Goal: Check status: Check status

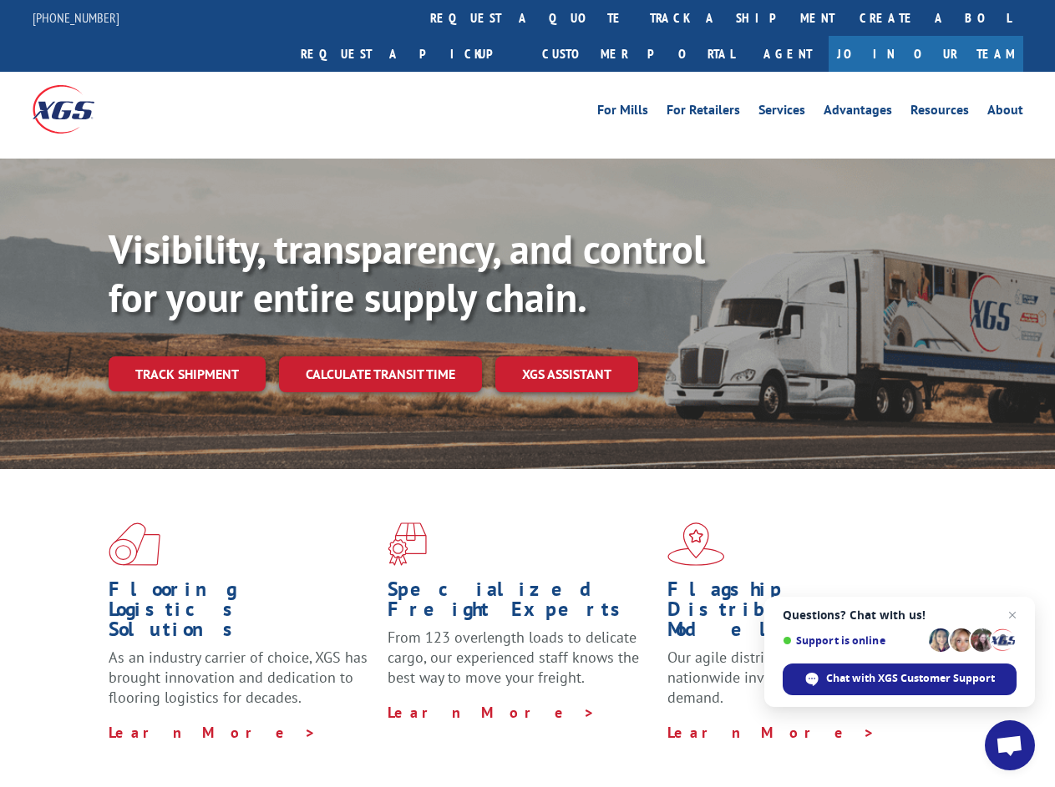
click at [527, 393] on div "Visibility, transparency, and control for your entire supply chain. Track shipm…" at bounding box center [582, 341] width 946 height 233
click at [637, 18] on link "track a shipment" at bounding box center [742, 18] width 210 height 36
click at [0, 0] on div "Track Shipment Enter your information below to track your shipment(s). Select c…" at bounding box center [0, 0] width 0 height 0
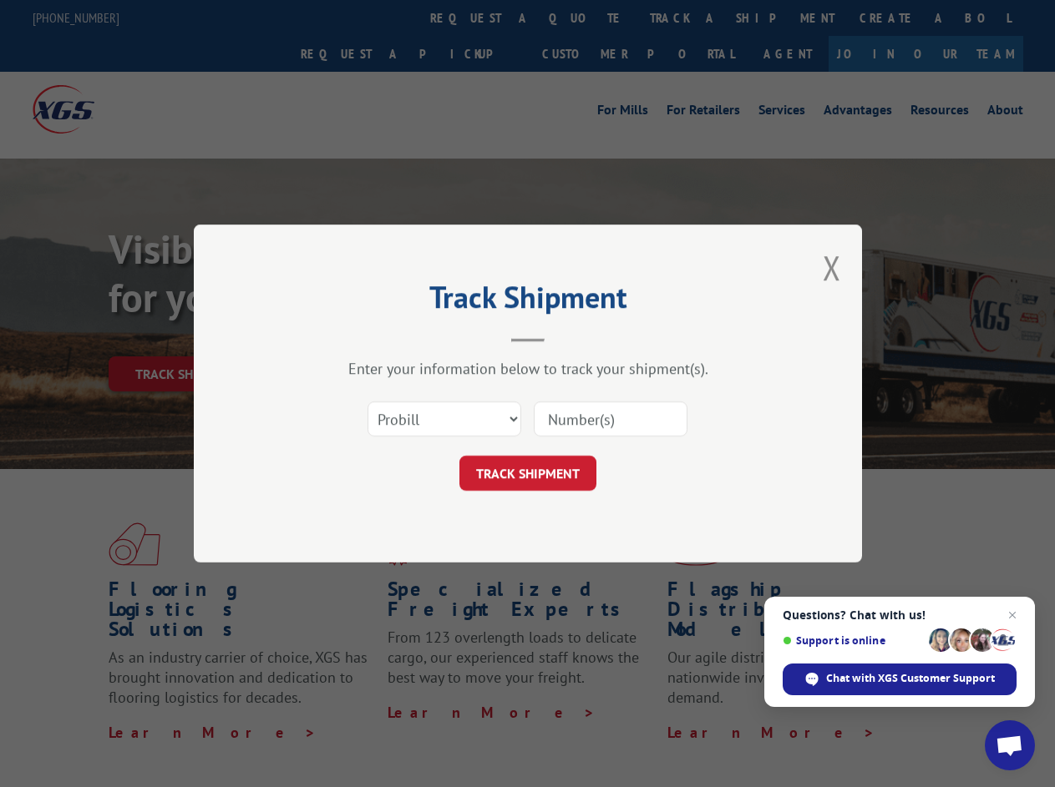
click at [687, 18] on div "Track Shipment Enter your information below to track your shipment(s). Select c…" at bounding box center [527, 393] width 1055 height 787
click at [186, 337] on div "Track Shipment Enter your information below to track your shipment(s). Select c…" at bounding box center [527, 393] width 1055 height 787
click at [379, 337] on header "Track Shipment" at bounding box center [527, 314] width 501 height 57
click at [567, 337] on header "Track Shipment" at bounding box center [527, 314] width 501 height 57
click at [1009, 746] on span "Open chat" at bounding box center [1009, 747] width 28 height 23
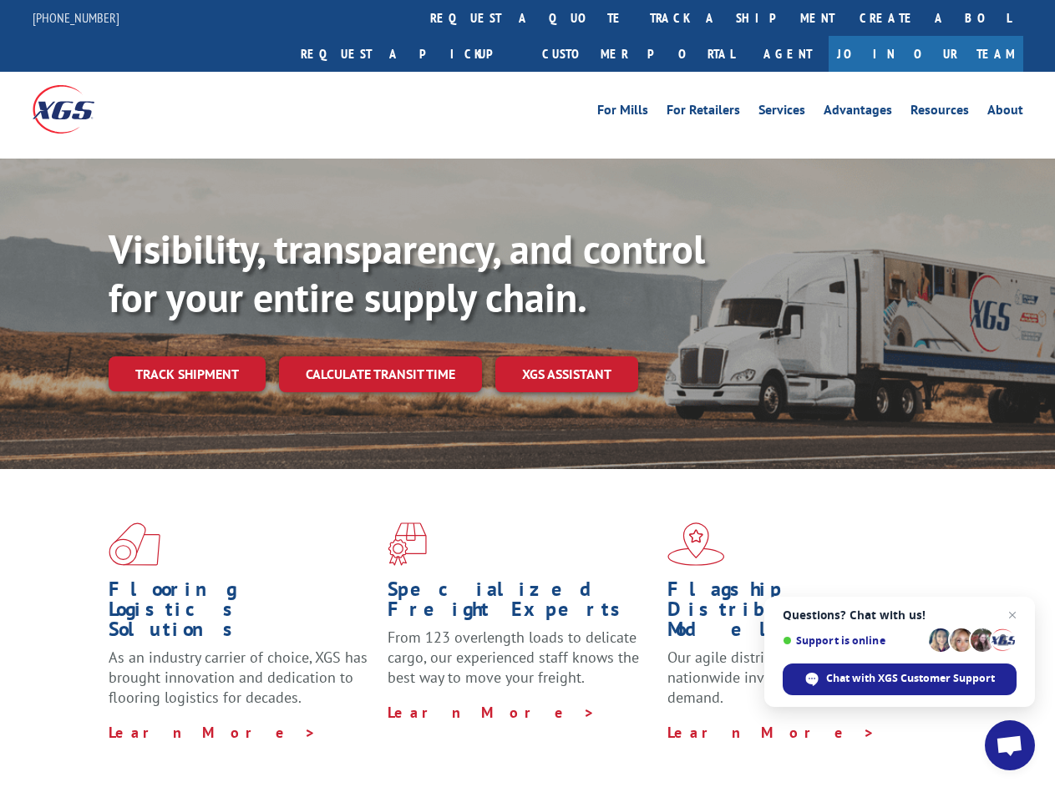
click at [527, 393] on div "Visibility, transparency, and control for your entire supply chain. Track shipm…" at bounding box center [582, 341] width 946 height 233
click at [637, 18] on link "track a shipment" at bounding box center [742, 18] width 210 height 36
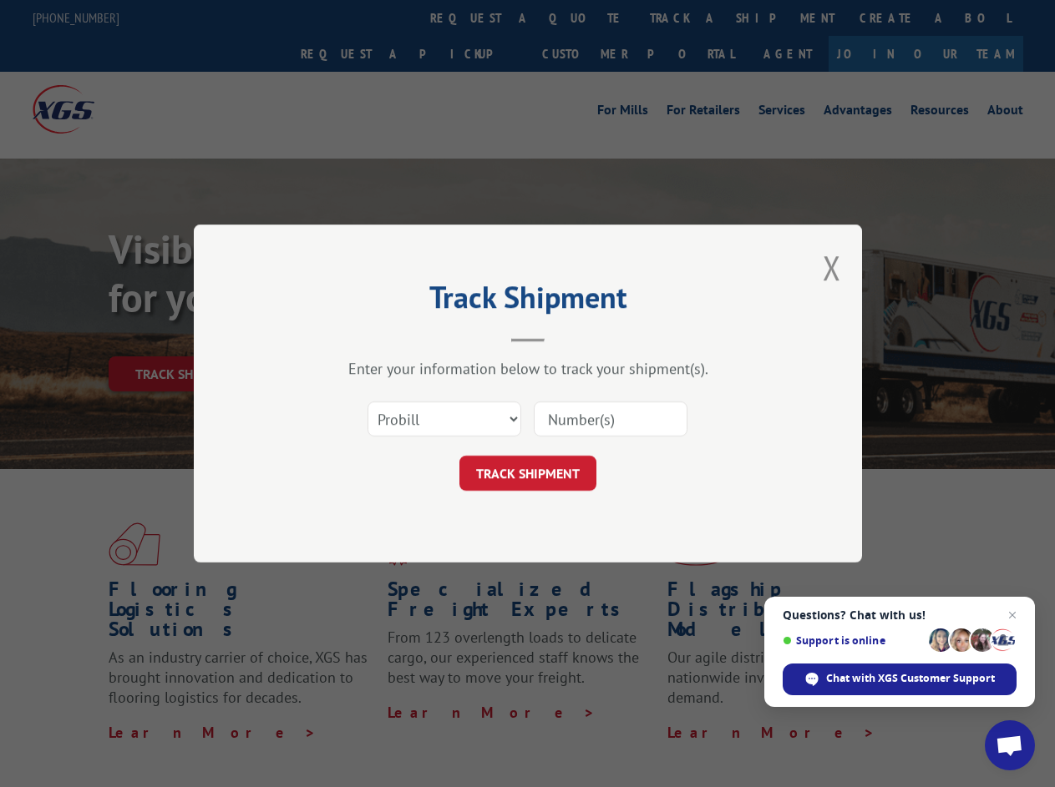
click at [583, 18] on div "Track Shipment Enter your information below to track your shipment(s). Select c…" at bounding box center [527, 393] width 1055 height 787
click at [687, 18] on div "Track Shipment Enter your information below to track your shipment(s). Select c…" at bounding box center [527, 393] width 1055 height 787
click at [186, 337] on div "Track Shipment Enter your information below to track your shipment(s). Select c…" at bounding box center [527, 393] width 1055 height 787
click at [379, 337] on header "Track Shipment" at bounding box center [527, 314] width 501 height 57
click at [567, 337] on header "Track Shipment" at bounding box center [527, 314] width 501 height 57
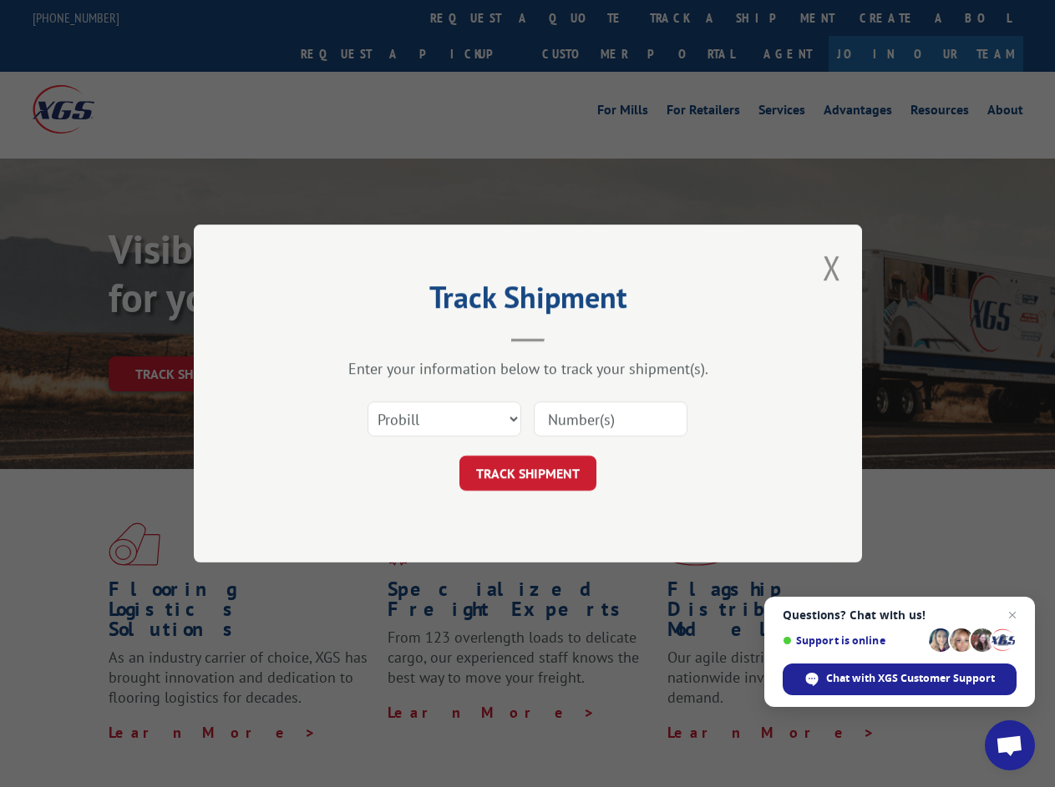
click at [1009, 746] on span "Open chat" at bounding box center [1009, 747] width 28 height 23
